Goal: Transaction & Acquisition: Purchase product/service

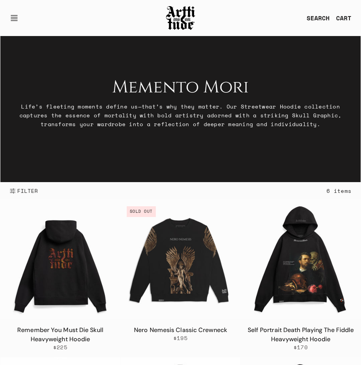
click at [58, 247] on img at bounding box center [60, 259] width 120 height 120
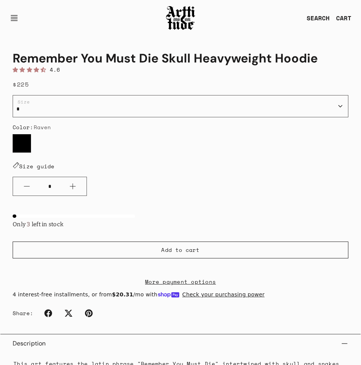
scroll to position [422, 0]
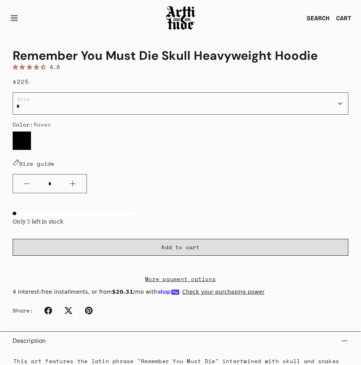
click at [175, 248] on span "Add to cart" at bounding box center [180, 247] width 38 height 8
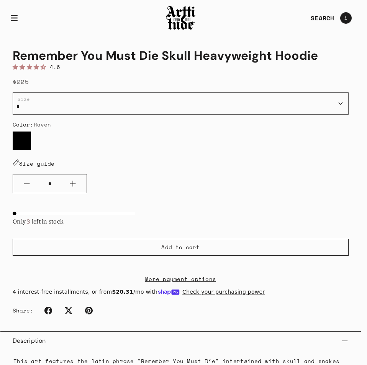
click at [134, 74] on div at bounding box center [183, 182] width 367 height 365
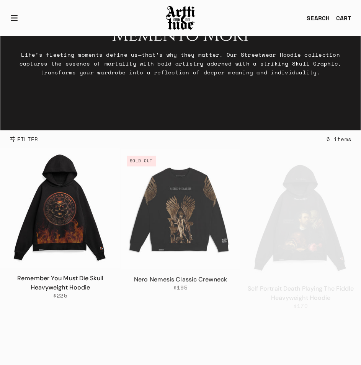
scroll to position [192, 0]
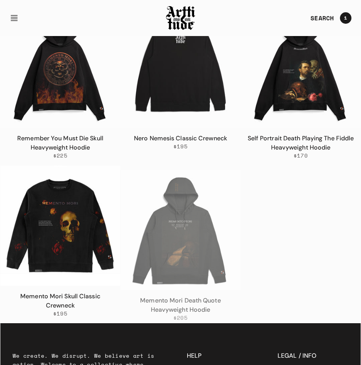
click at [169, 94] on img at bounding box center [181, 68] width 120 height 120
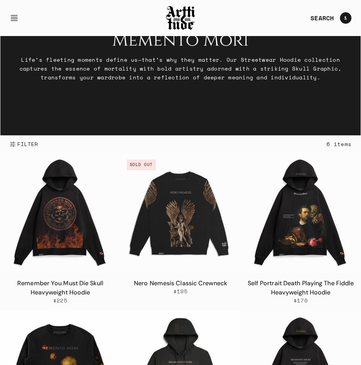
scroll to position [39, 0]
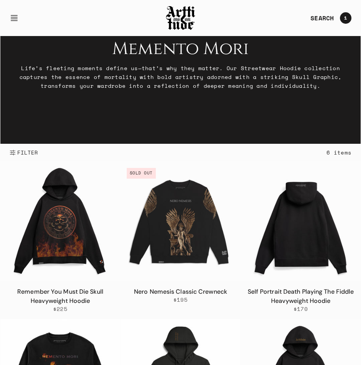
click at [278, 186] on img at bounding box center [301, 221] width 120 height 120
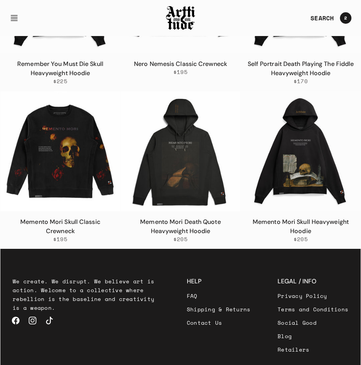
scroll to position [268, 0]
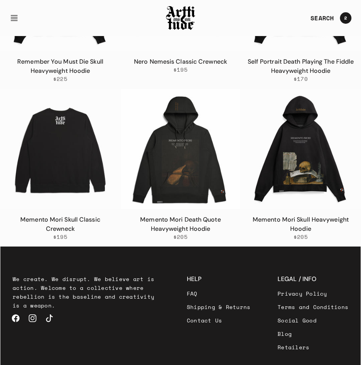
click at [67, 147] on img at bounding box center [60, 149] width 120 height 120
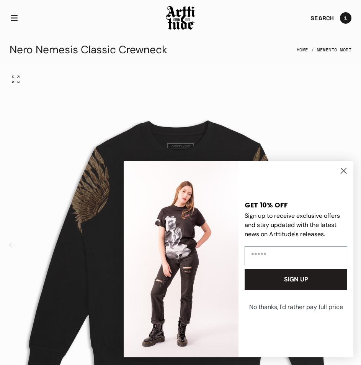
click at [342, 173] on icon "Close dialog" at bounding box center [343, 170] width 5 height 5
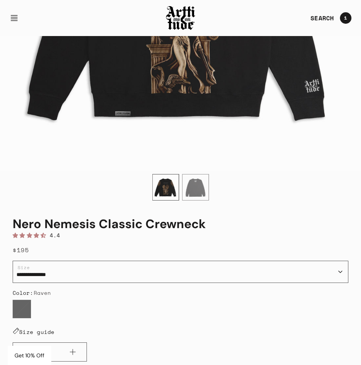
scroll to position [422, 0]
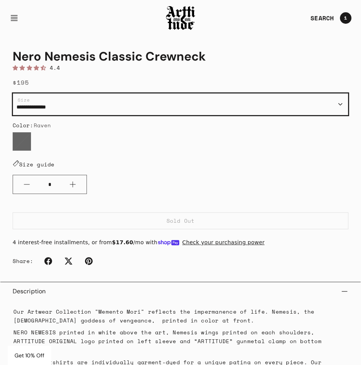
click at [74, 105] on select "**********" at bounding box center [181, 104] width 336 height 22
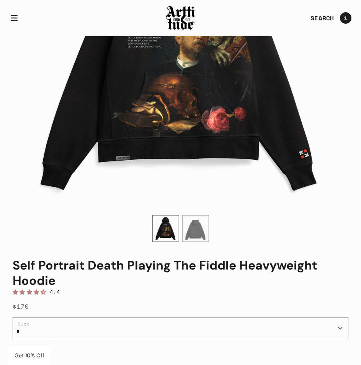
scroll to position [383, 0]
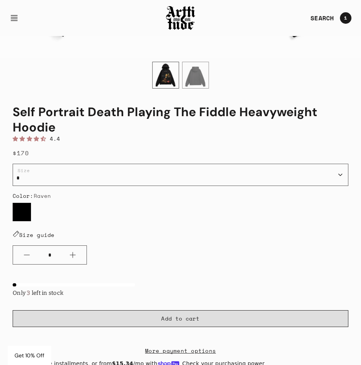
click at [176, 315] on span "Add to cart" at bounding box center [180, 318] width 38 height 8
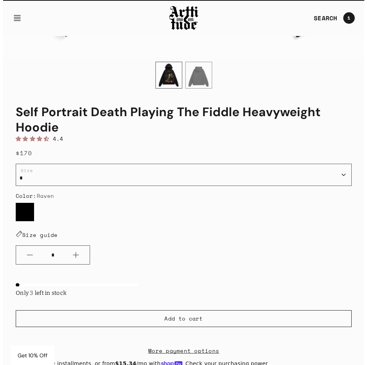
scroll to position [366, 0]
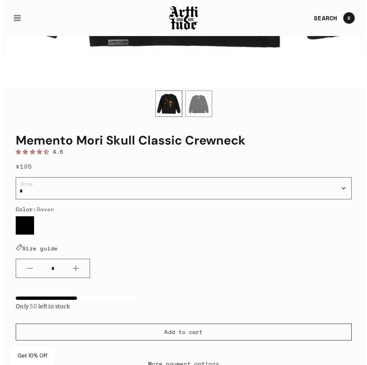
scroll to position [345, 0]
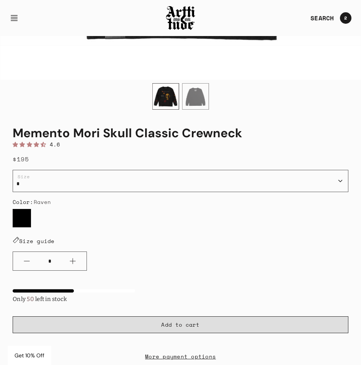
click at [164, 321] on span "Add to cart" at bounding box center [180, 324] width 38 height 8
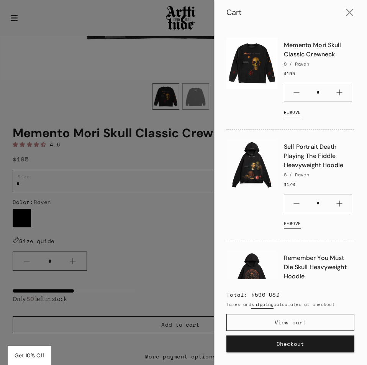
click at [290, 339] on button "Checkout" at bounding box center [290, 343] width 128 height 17
